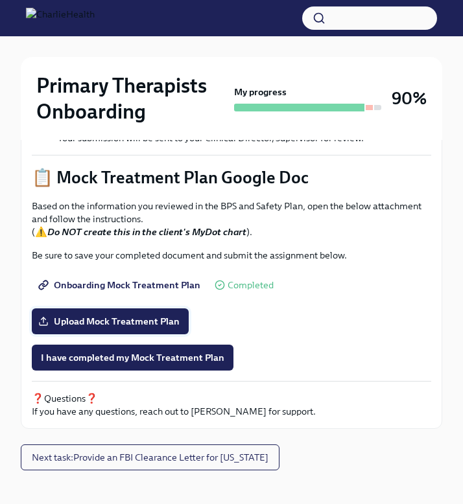
click at [149, 315] on span "Upload Mock Treatment Plan" at bounding box center [110, 321] width 139 height 13
click at [0, 0] on input "Upload Mock Treatment Plan" at bounding box center [0, 0] width 0 height 0
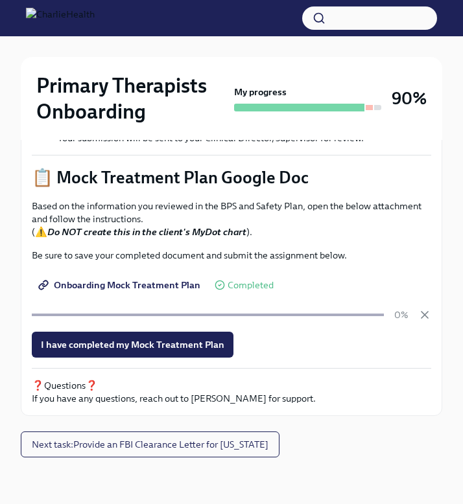
scroll to position [587, 0]
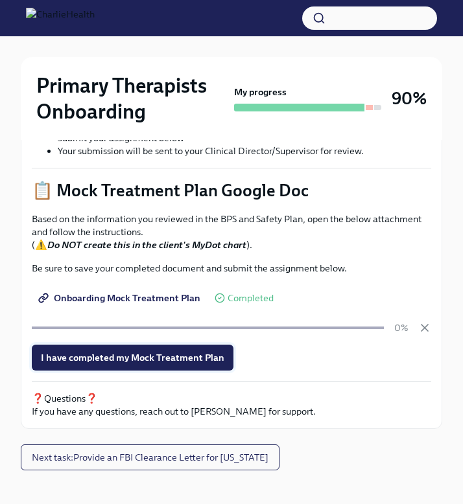
click at [143, 351] on span "I have completed my Mock Treatment Plan" at bounding box center [132, 357] width 183 height 13
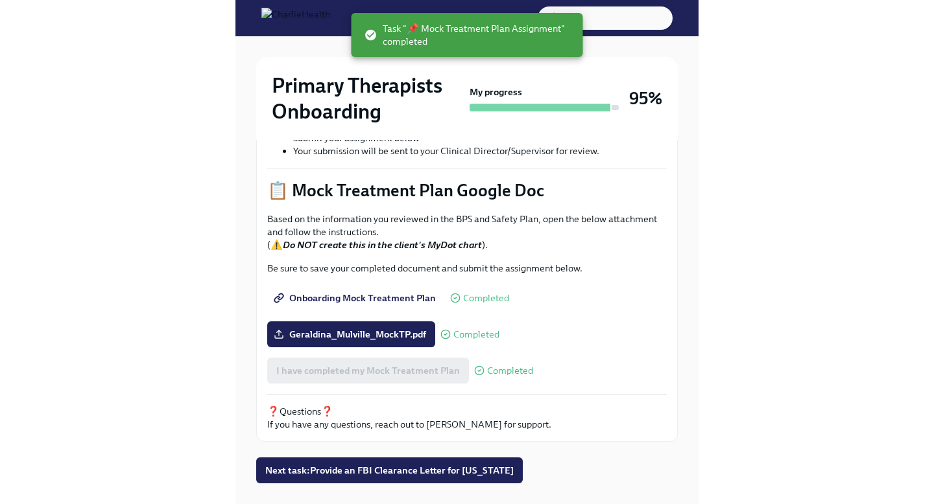
scroll to position [0, 0]
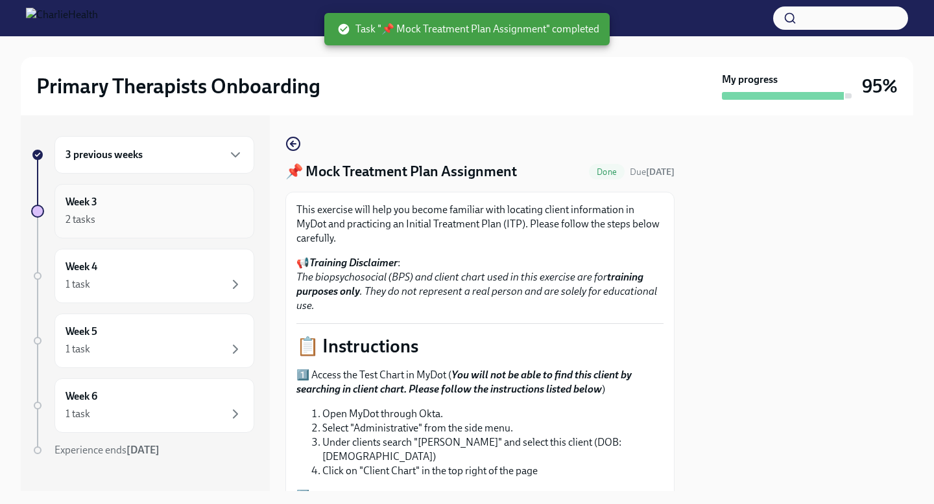
click at [138, 219] on div "2 tasks" at bounding box center [154, 220] width 178 height 16
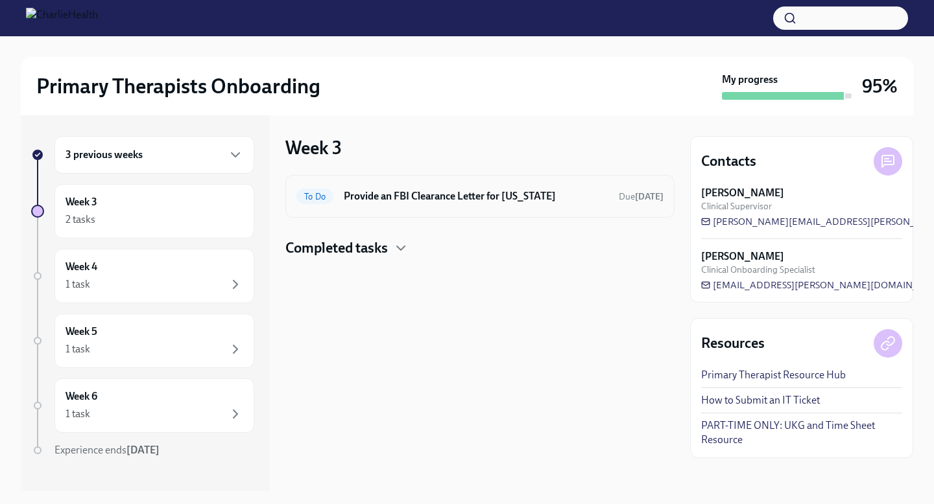
click at [462, 194] on h6 "Provide an FBI Clearance Letter for [US_STATE]" at bounding box center [476, 196] width 265 height 14
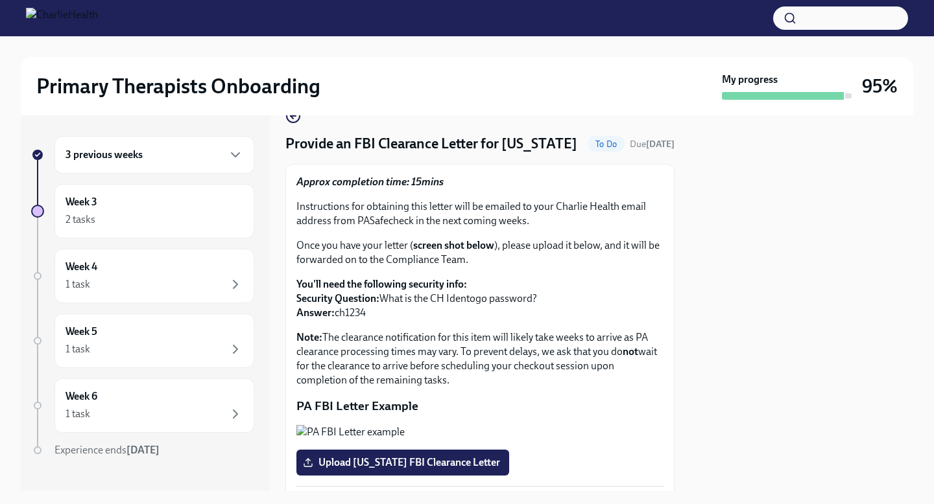
scroll to position [30, 0]
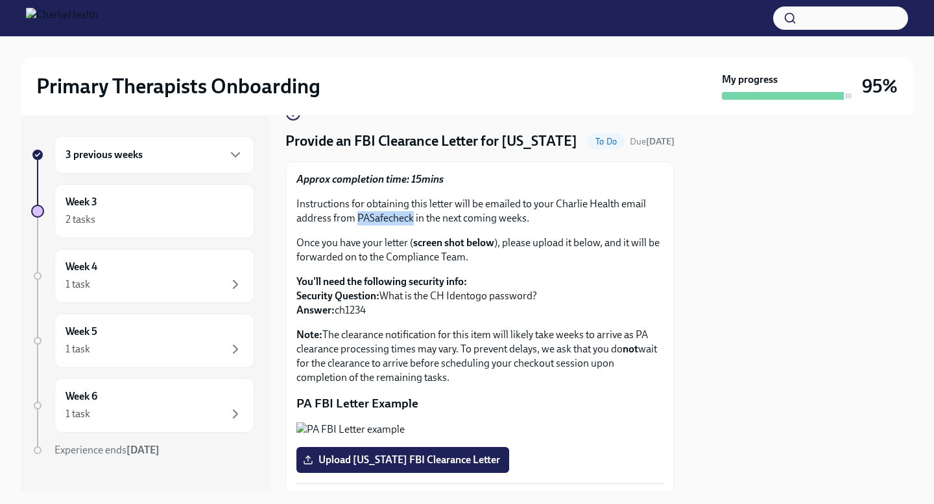
drag, startPoint x: 357, startPoint y: 239, endPoint x: 411, endPoint y: 239, distance: 53.8
click at [411, 226] on p "Instructions for obtaining this letter will be emailed to your Charlie Health e…" at bounding box center [479, 211] width 367 height 29
copy p "PASafecheck"
click at [148, 162] on div "3 previous weeks" at bounding box center [154, 155] width 178 height 16
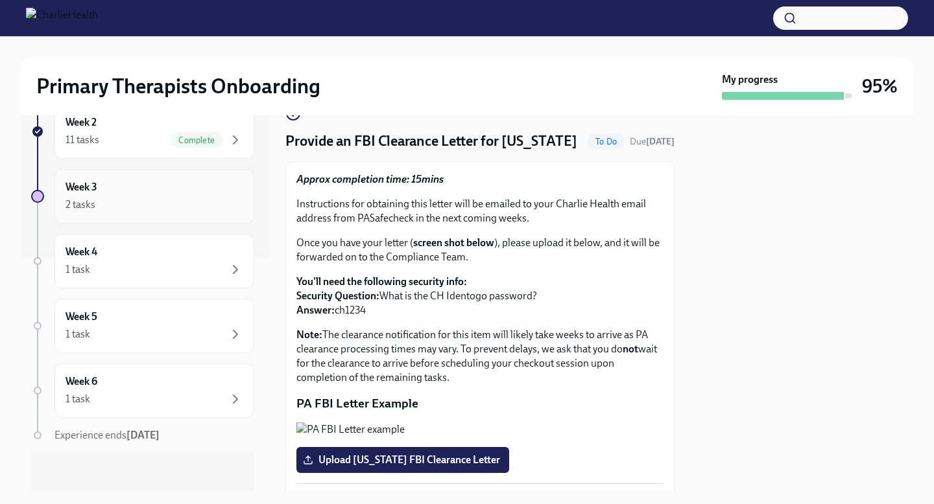
scroll to position [237, 0]
